Goal: Task Accomplishment & Management: Complete application form

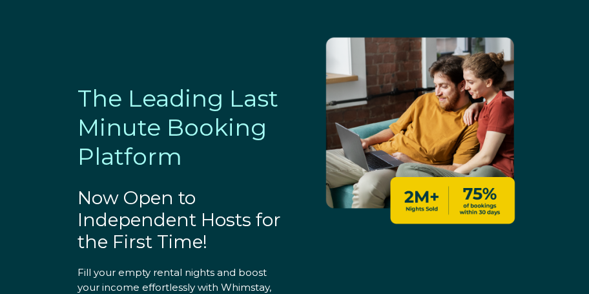
select select "US"
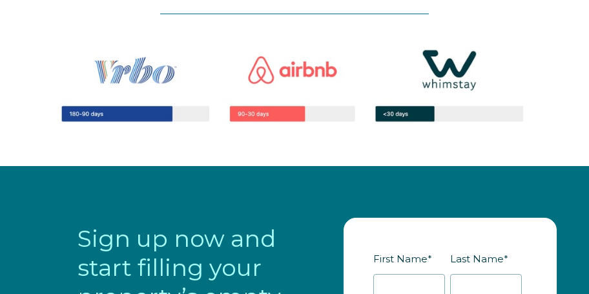
scroll to position [1076, 0]
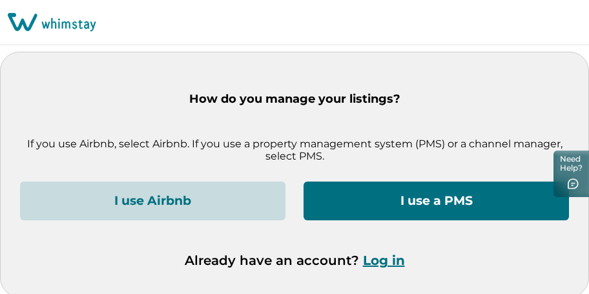
scroll to position [112, 0]
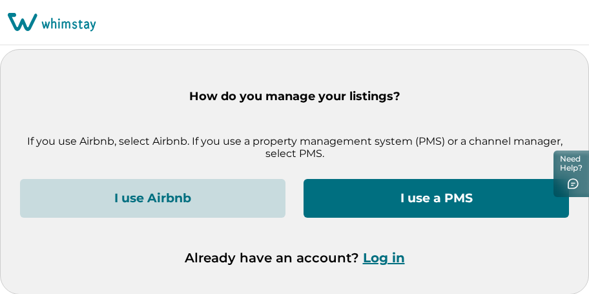
click at [205, 195] on button "I use Airbnb" at bounding box center [152, 198] width 265 height 39
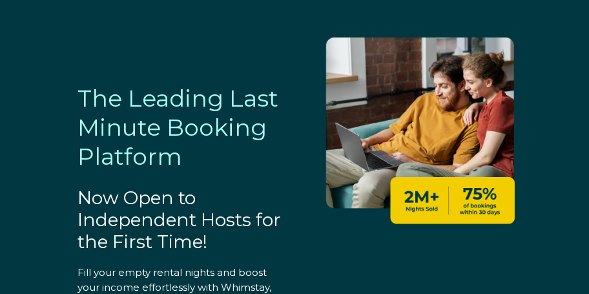
select select "US"
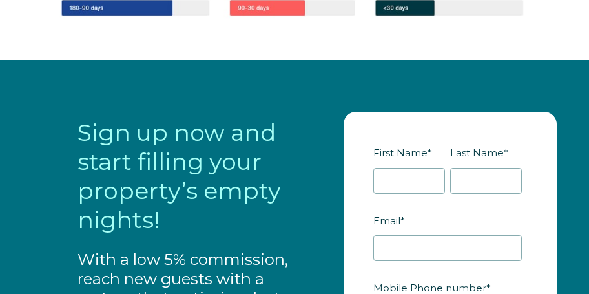
scroll to position [1089, 0]
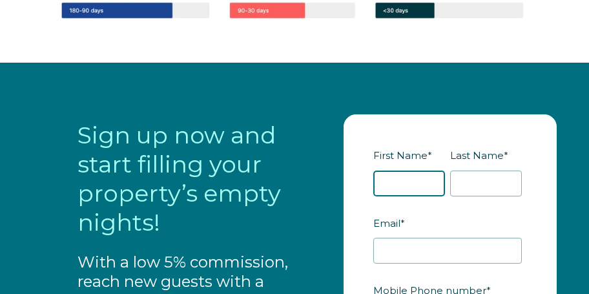
click at [406, 175] on input "First Name *" at bounding box center [409, 183] width 72 height 26
type input "[PERSON_NAME]"
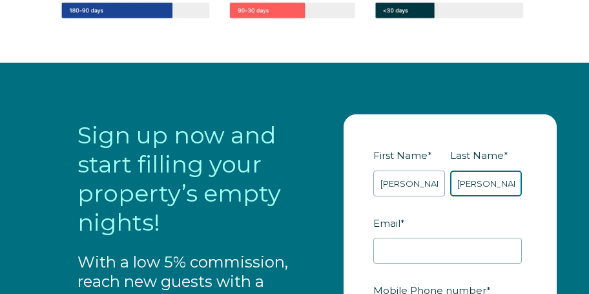
type input "[PERSON_NAME]"
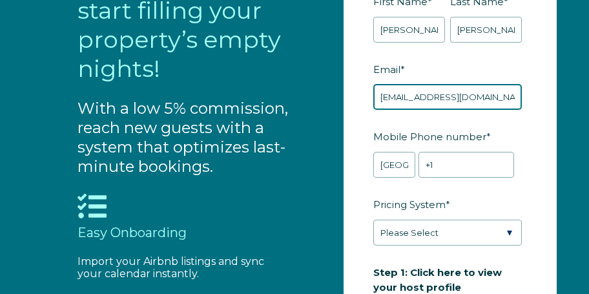
scroll to position [1246, 0]
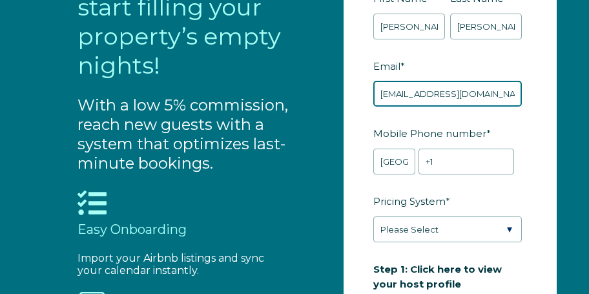
type input "[EMAIL_ADDRESS][DOMAIN_NAME]"
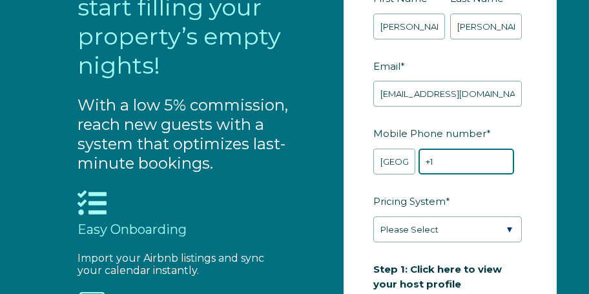
click at [475, 149] on input "+1" at bounding box center [466, 162] width 96 height 26
type input "[PHONE_NUMBER]"
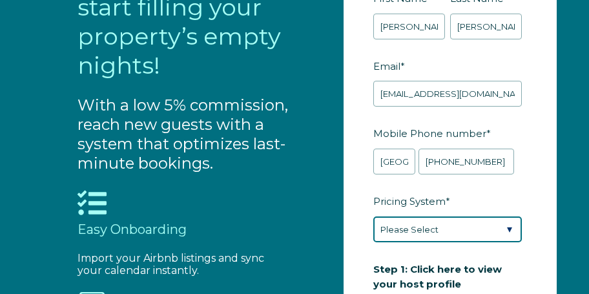
select select "Airbnb Smart Pricing"
click option "Airbnb Smart Pricing" at bounding box center [0, 0] width 0 height 0
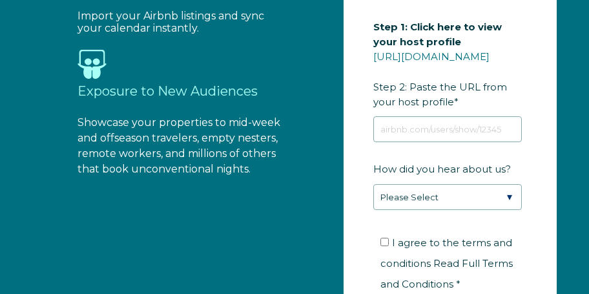
scroll to position [1482, 0]
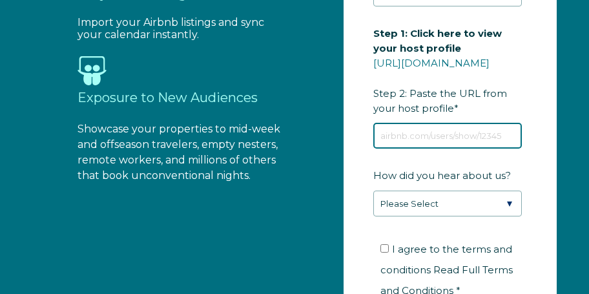
click at [446, 145] on input "Step 1: Click here to view your host profile [URL][DOMAIN_NAME] Step 2: Paste t…" at bounding box center [447, 136] width 149 height 26
paste input "[URL][DOMAIN_NAME]"
type input "[URL][DOMAIN_NAME]"
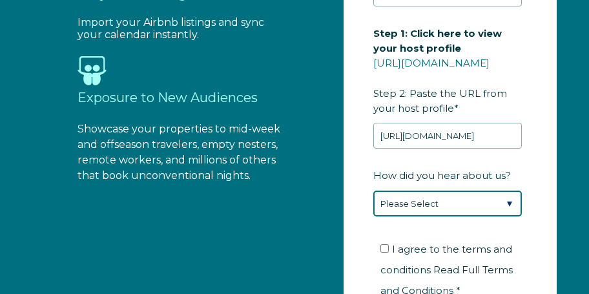
click at [373, 191] on select "Please Select Found Whimstay through a Google search Direct outreach from a Whi…" at bounding box center [447, 204] width 149 height 26
select select "Google Search"
click option "Found Whimstay through a Google search" at bounding box center [0, 0] width 0 height 0
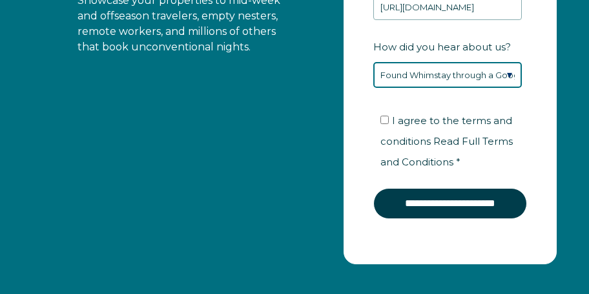
scroll to position [1700, 0]
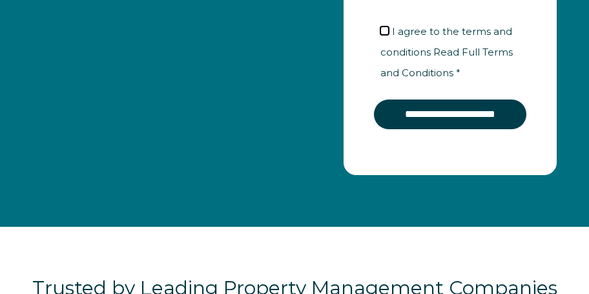
click at [386, 35] on input "I agree to the terms and conditions Read Full Terms and Conditions *" at bounding box center [384, 30] width 8 height 8
checkbox input "true"
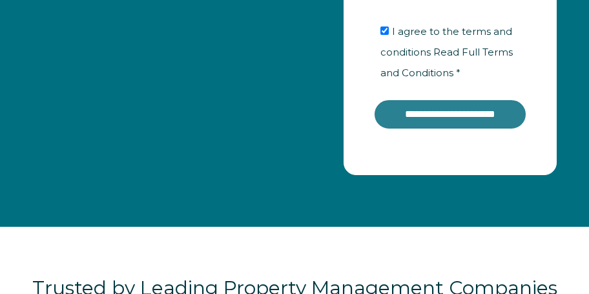
click at [436, 130] on input "**********" at bounding box center [450, 114] width 154 height 31
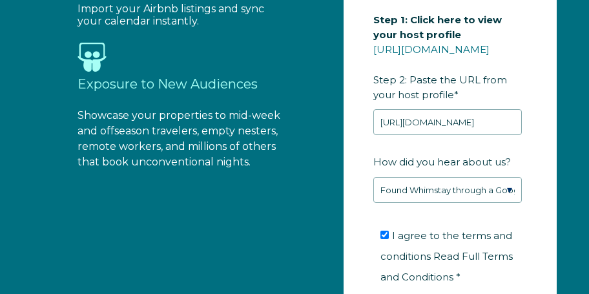
scroll to position [1498, 0]
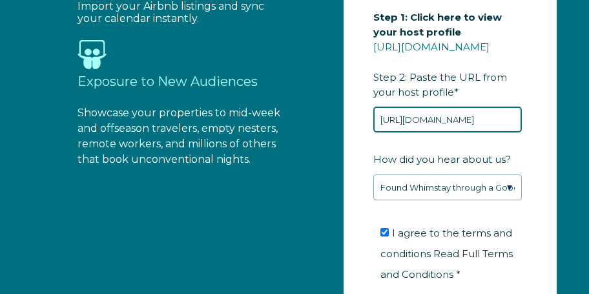
click at [517, 129] on input "[URL][DOMAIN_NAME]" at bounding box center [447, 120] width 149 height 26
type input "h"
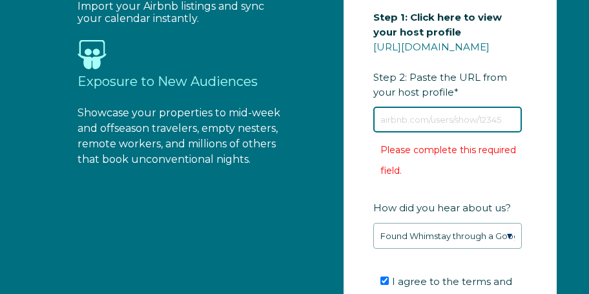
click at [398, 123] on input "Step 1: Click here to view your host profile [URL][DOMAIN_NAME] Step 2: Paste t…" at bounding box center [447, 120] width 149 height 26
paste input "[DOMAIN_NAME][URL]"
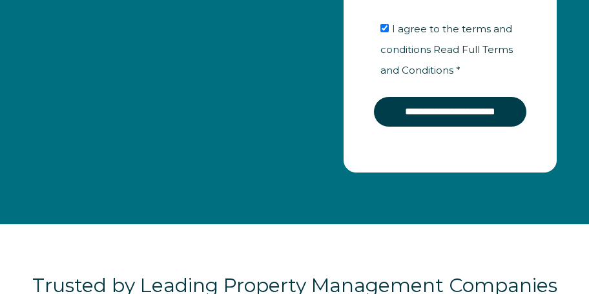
scroll to position [1741, 0]
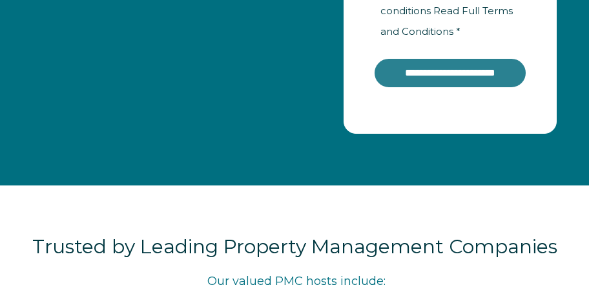
click at [475, 88] on input "**********" at bounding box center [450, 72] width 154 height 31
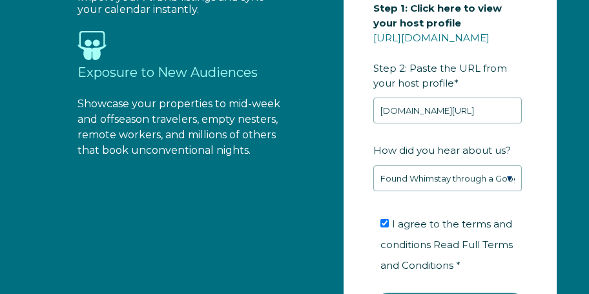
scroll to position [1475, 0]
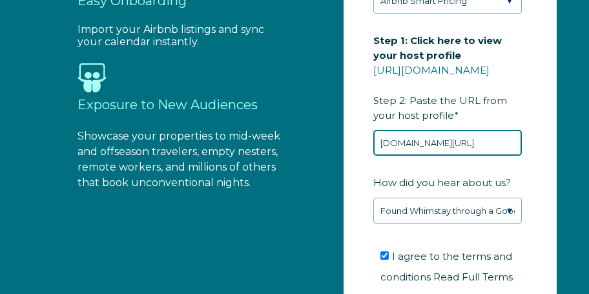
click at [498, 156] on input "[DOMAIN_NAME][URL]" at bounding box center [447, 143] width 149 height 26
drag, startPoint x: 517, startPoint y: 154, endPoint x: 371, endPoint y: 154, distance: 146.6
click at [371, 154] on form "First Name * [PERSON_NAME] Last Name * [PERSON_NAME] RBO Token Company ID Refer…" at bounding box center [450, 64] width 212 height 670
type input "a"
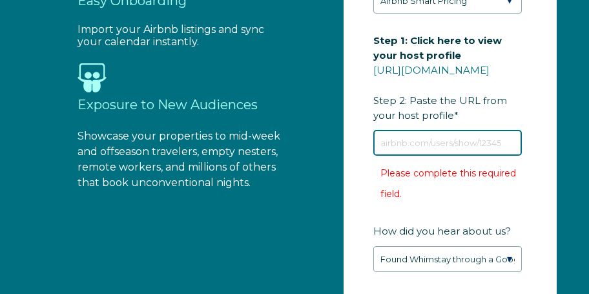
paste input "[URL][DOMAIN_NAME]"
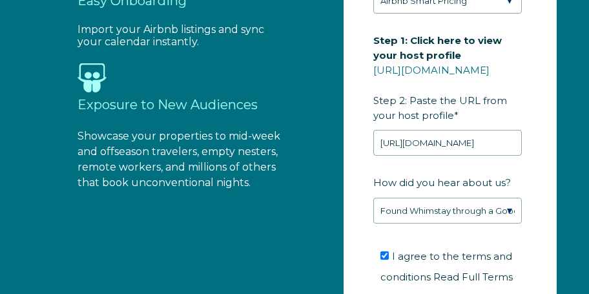
drag, startPoint x: 583, startPoint y: 148, endPoint x: 587, endPoint y: 172, distance: 24.2
click at [587, 172] on html "Open main menu Close main menu The Leading Last Minute Booking Platform Now Ope…" at bounding box center [294, 124] width 589 height 3198
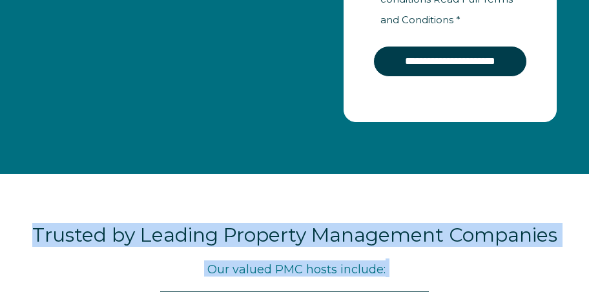
scroll to position [1755, 0]
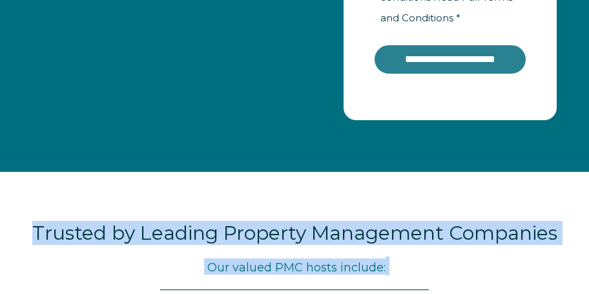
click at [479, 74] on input "**********" at bounding box center [450, 59] width 154 height 31
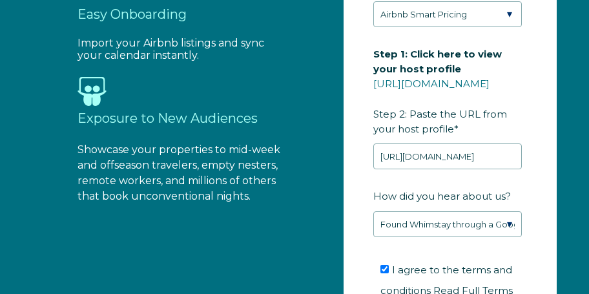
scroll to position [1463, 0]
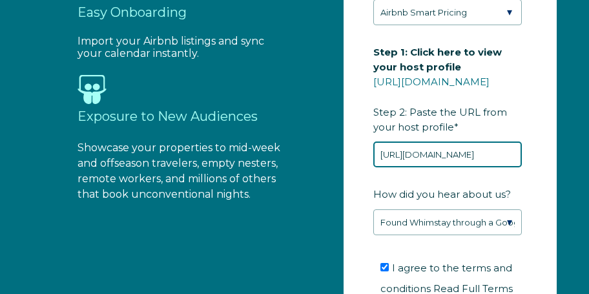
drag, startPoint x: 517, startPoint y: 169, endPoint x: 368, endPoint y: 181, distance: 149.7
click at [368, 181] on form "First Name * [PERSON_NAME] Last Name * [PERSON_NAME] RBO Token Company ID Refer…" at bounding box center [450, 76] width 212 height 670
paste input "[DOMAIN_NAME][URL]"
type input "[URL][DOMAIN_NAME][DOMAIN_NAME]"
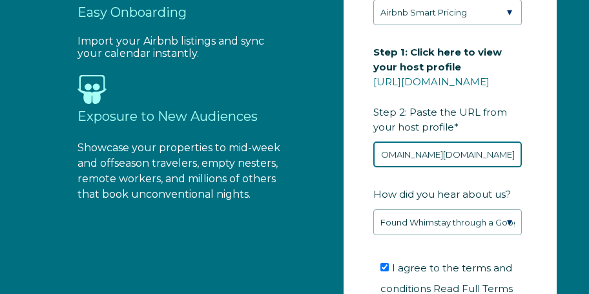
click at [380, 167] on input "[URL][DOMAIN_NAME][DOMAIN_NAME]" at bounding box center [447, 154] width 149 height 26
drag, startPoint x: 380, startPoint y: 167, endPoint x: 589, endPoint y: 153, distance: 209.1
click at [522, 153] on input "[URL][DOMAIN_NAME][DOMAIN_NAME]" at bounding box center [447, 154] width 149 height 26
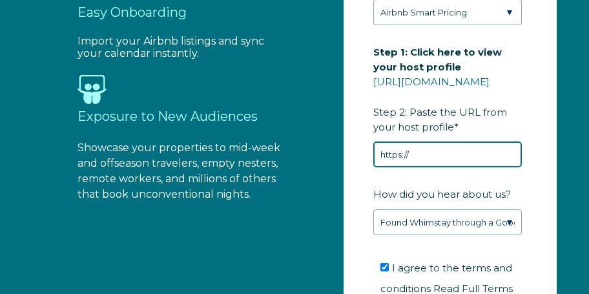
paste input "[DOMAIN_NAME][URL]"
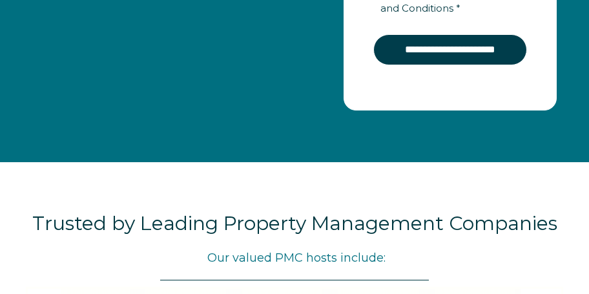
scroll to position [1803, 0]
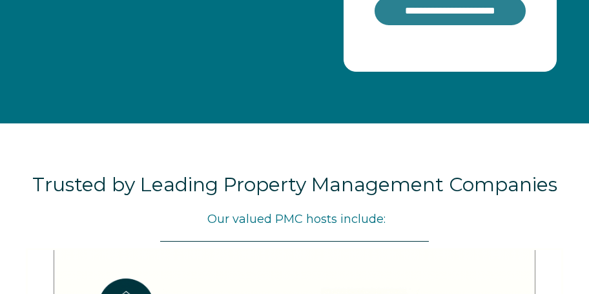
click at [465, 26] on input "**********" at bounding box center [450, 10] width 154 height 31
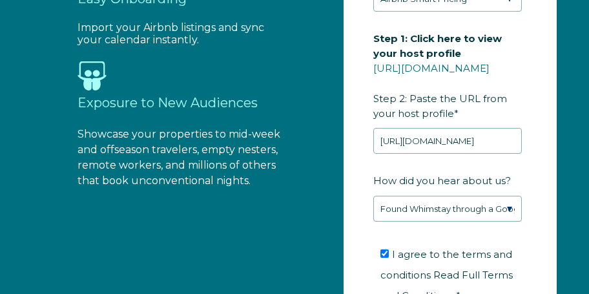
scroll to position [1476, 0]
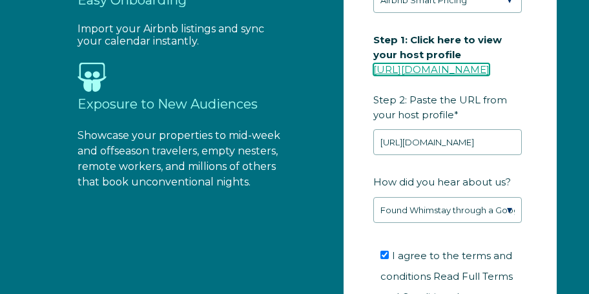
click at [442, 68] on link "[URL][DOMAIN_NAME]" at bounding box center [431, 69] width 116 height 12
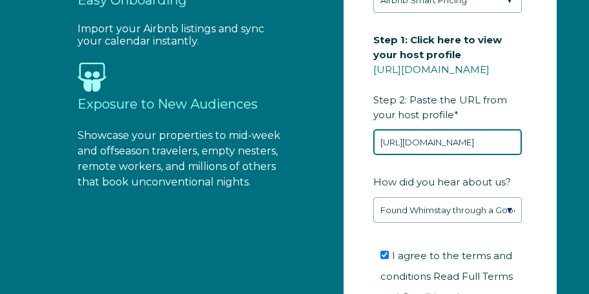
click at [427, 155] on input "[URL][DOMAIN_NAME]" at bounding box center [447, 142] width 149 height 26
drag, startPoint x: 517, startPoint y: 154, endPoint x: 366, endPoint y: 158, distance: 151.8
click at [366, 158] on form "First Name * [PERSON_NAME] Last Name * [PERSON_NAME] RBO Token Company ID Refer…" at bounding box center [450, 64] width 212 height 670
type input "h"
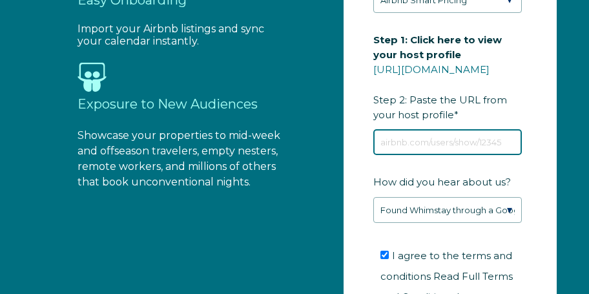
paste input "[URL][DOMAIN_NAME]"
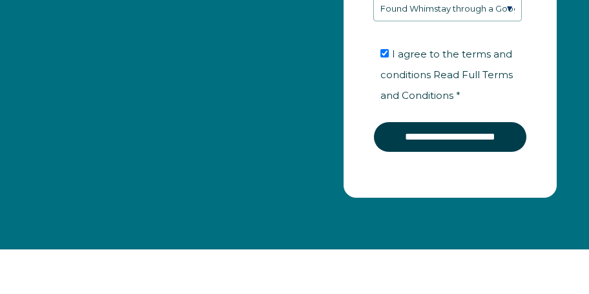
scroll to position [1689, 0]
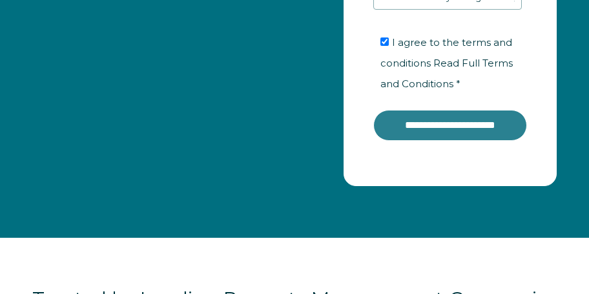
type input "[URL][DOMAIN_NAME]"
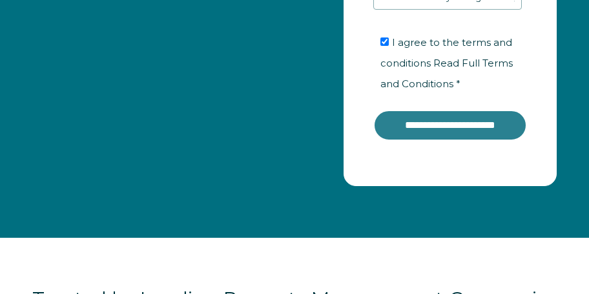
click at [457, 141] on input "**********" at bounding box center [450, 125] width 154 height 31
